Goal: Find specific page/section: Find specific page/section

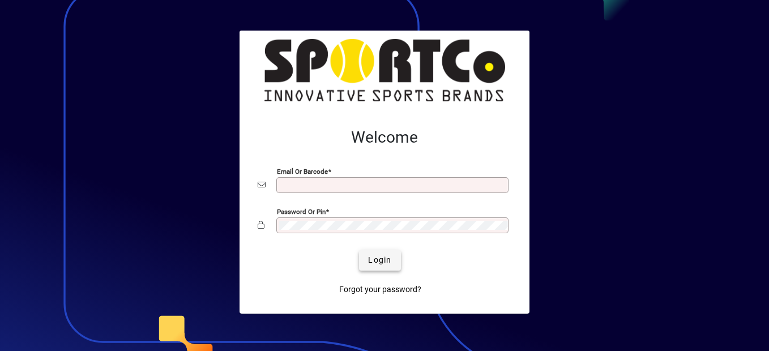
type input "**********"
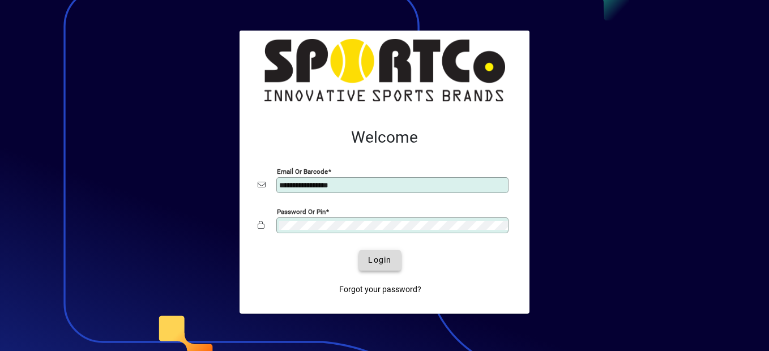
click at [383, 261] on span "Login" at bounding box center [379, 260] width 23 height 12
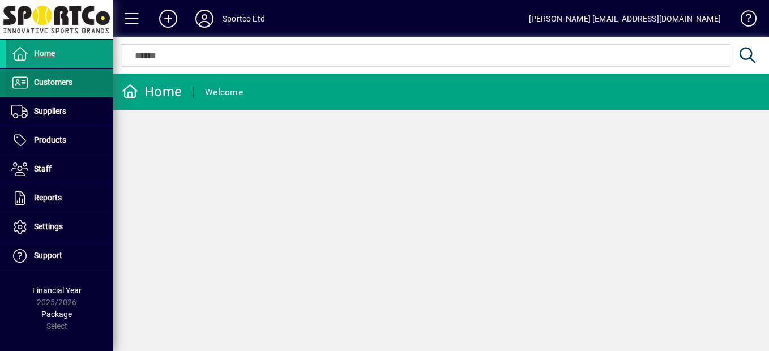
click at [38, 83] on span "Customers" at bounding box center [53, 82] width 38 height 9
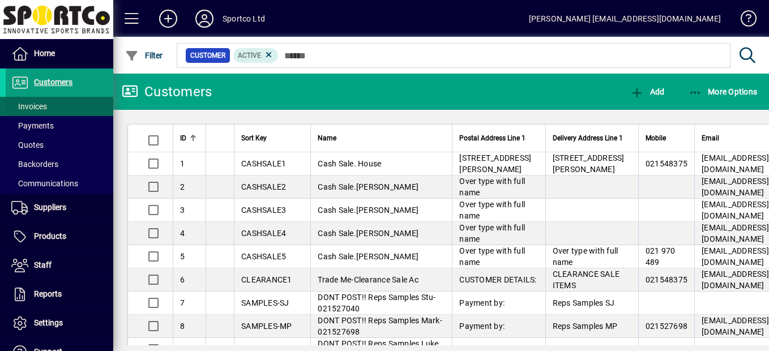
click at [35, 108] on span "Invoices" at bounding box center [29, 106] width 36 height 9
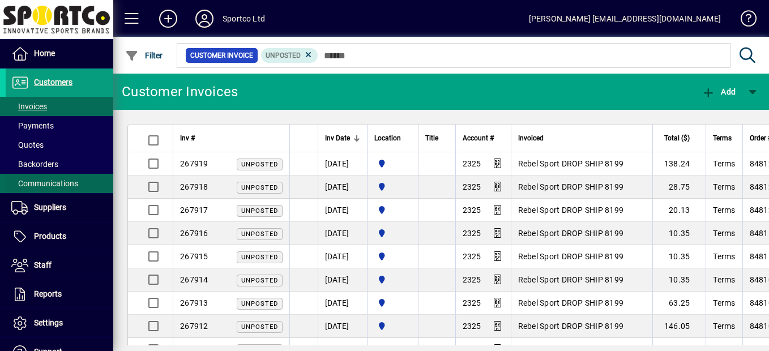
click at [76, 179] on span "Communications" at bounding box center [44, 183] width 67 height 9
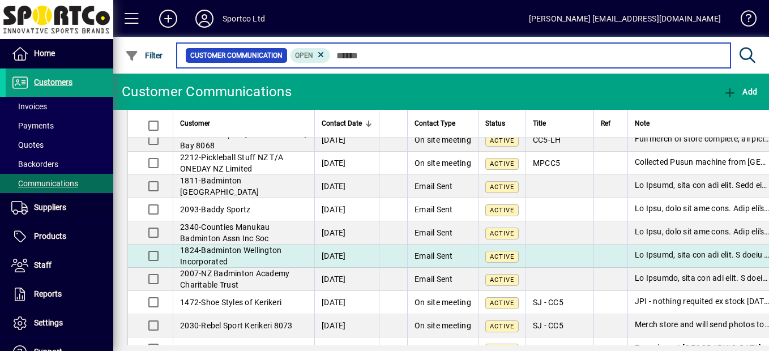
scroll to position [170, 0]
